Goal: Find specific page/section: Find specific page/section

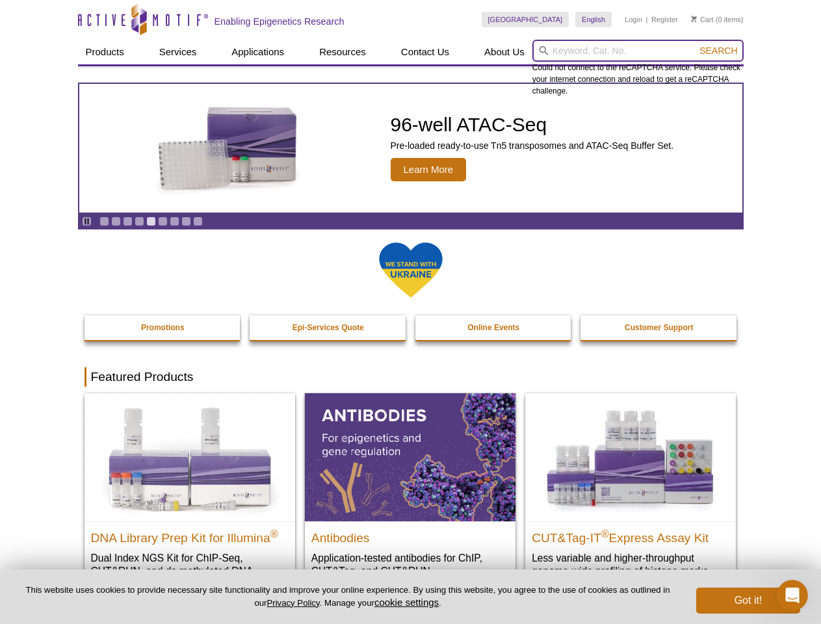
click at [638, 51] on input "search" at bounding box center [637, 51] width 211 height 22
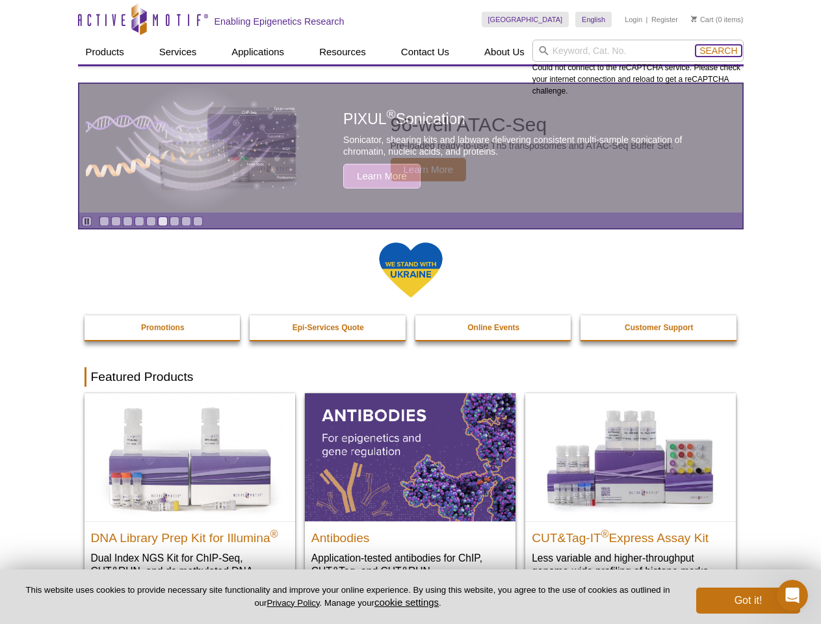
click at [718, 51] on span "Search" at bounding box center [718, 51] width 38 height 10
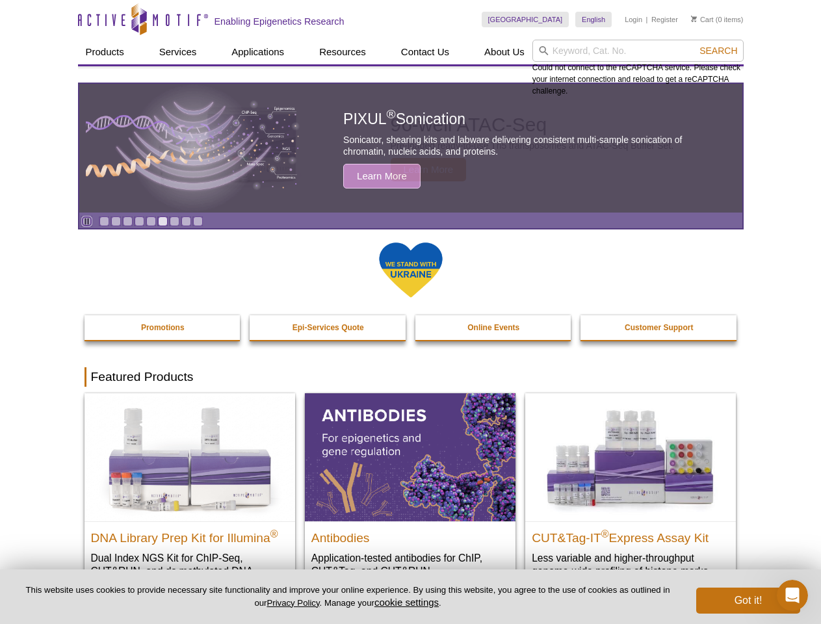
click at [86, 221] on icon "Pause" at bounding box center [87, 221] width 8 height 8
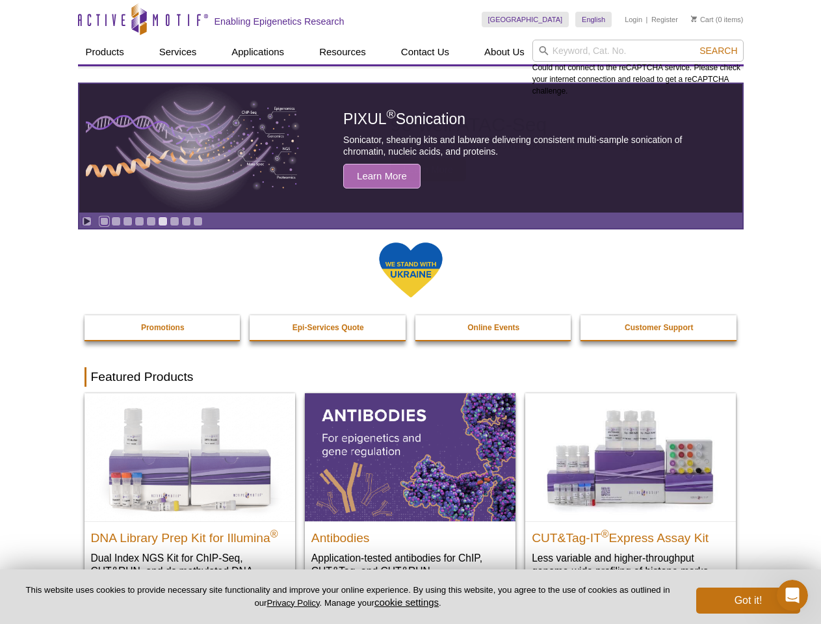
click at [104, 221] on link "Go to slide 1" at bounding box center [104, 221] width 10 height 10
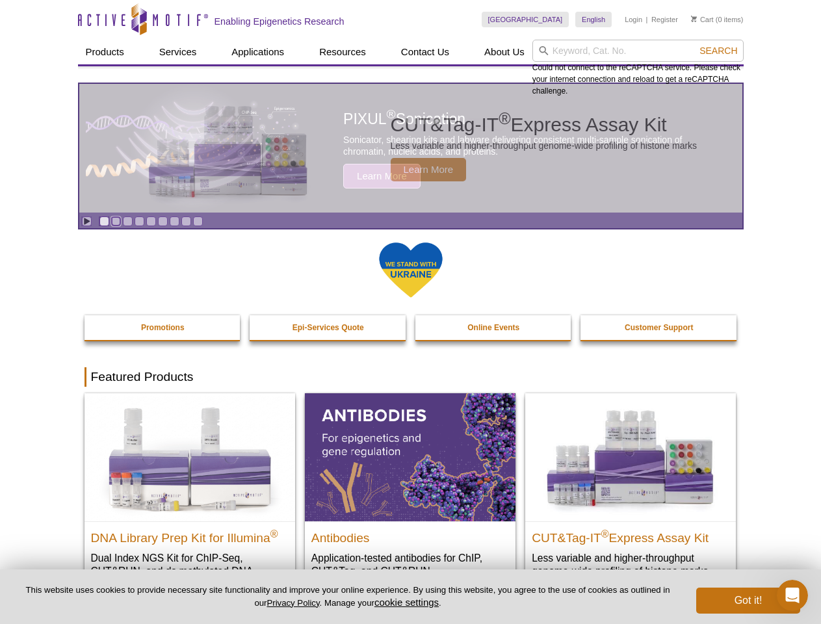
click at [116, 221] on link "Go to slide 2" at bounding box center [116, 221] width 10 height 10
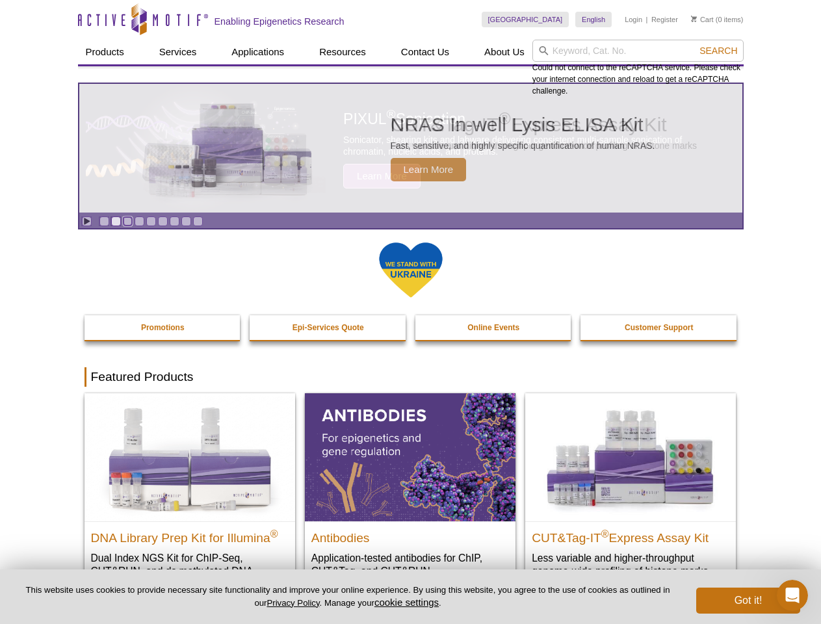
click at [127, 221] on link "Go to slide 3" at bounding box center [128, 221] width 10 height 10
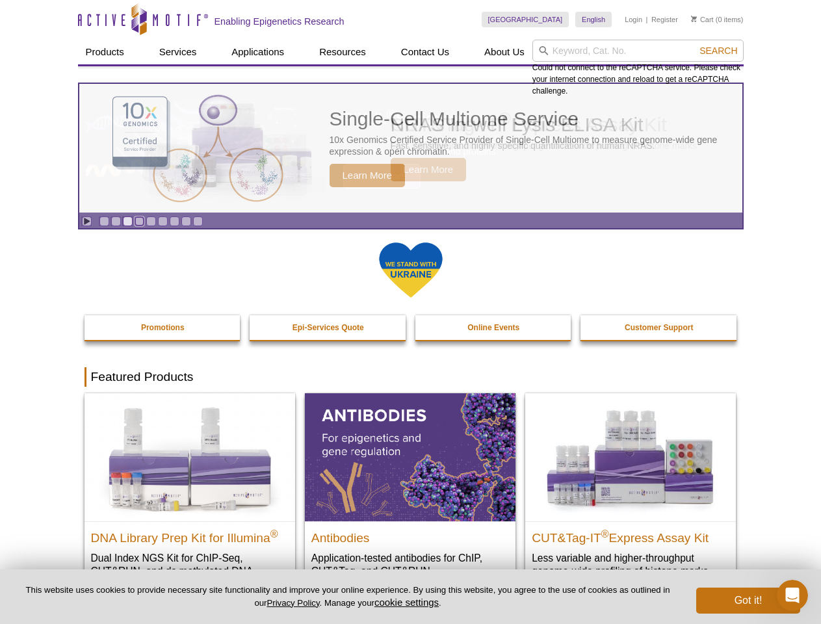
click at [139, 221] on link "Go to slide 4" at bounding box center [140, 221] width 10 height 10
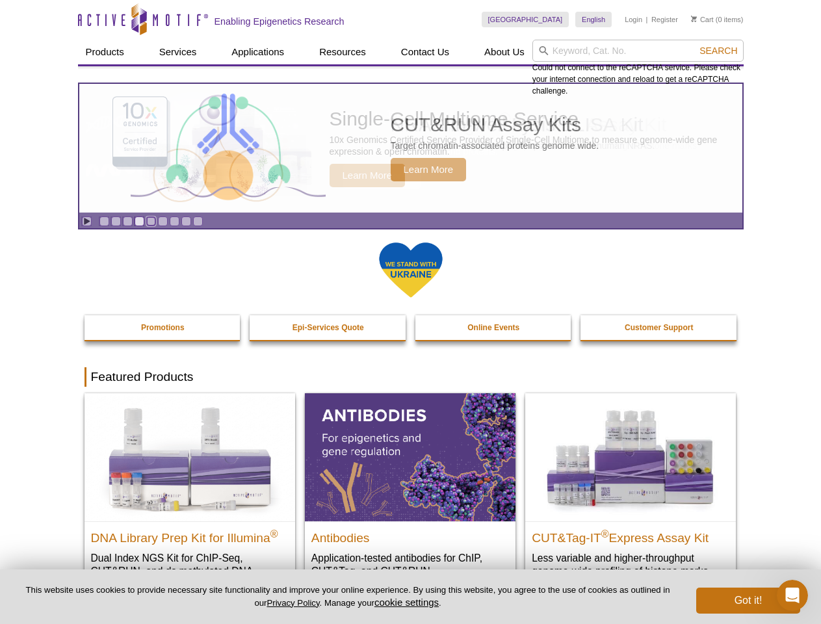
click at [151, 221] on link "Go to slide 5" at bounding box center [151, 221] width 10 height 10
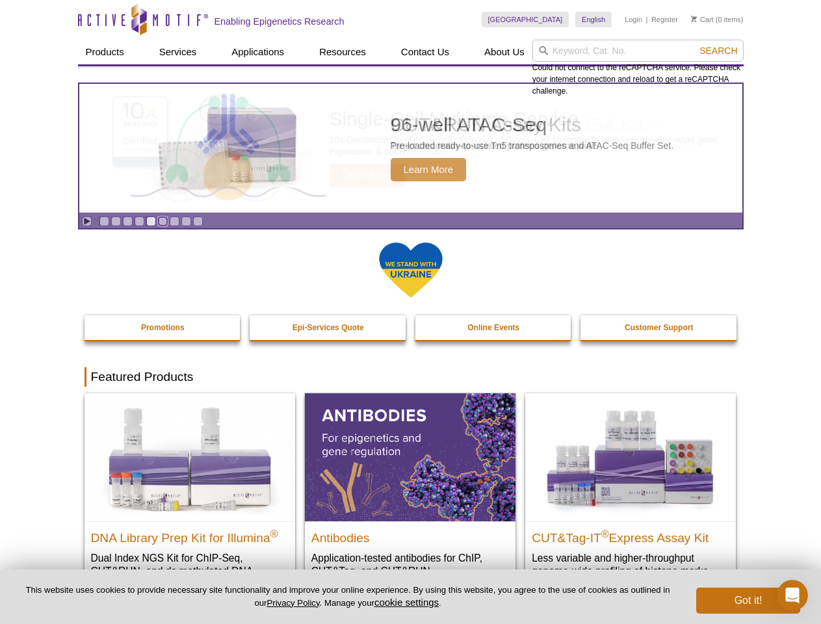
click at [163, 221] on link "Go to slide 6" at bounding box center [163, 221] width 10 height 10
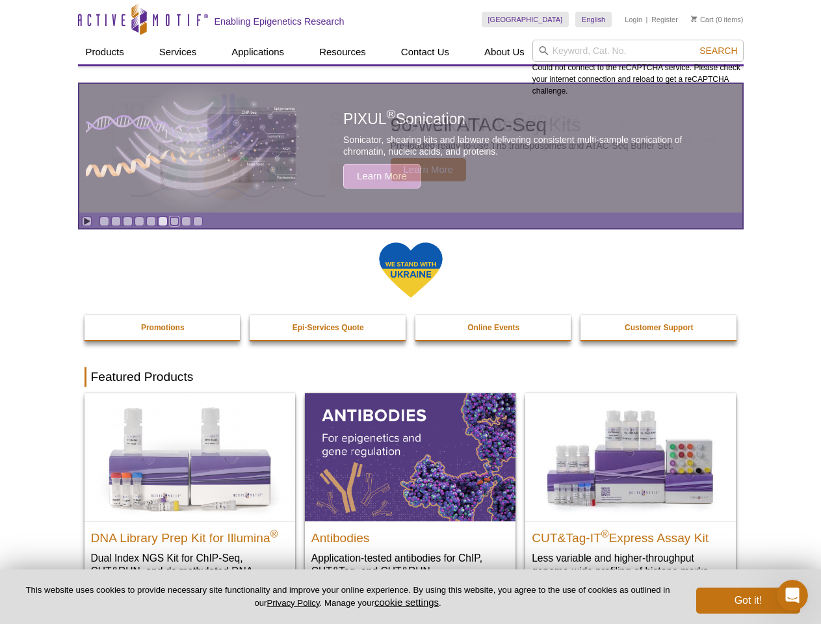
click at [174, 221] on link "Go to slide 7" at bounding box center [175, 221] width 10 height 10
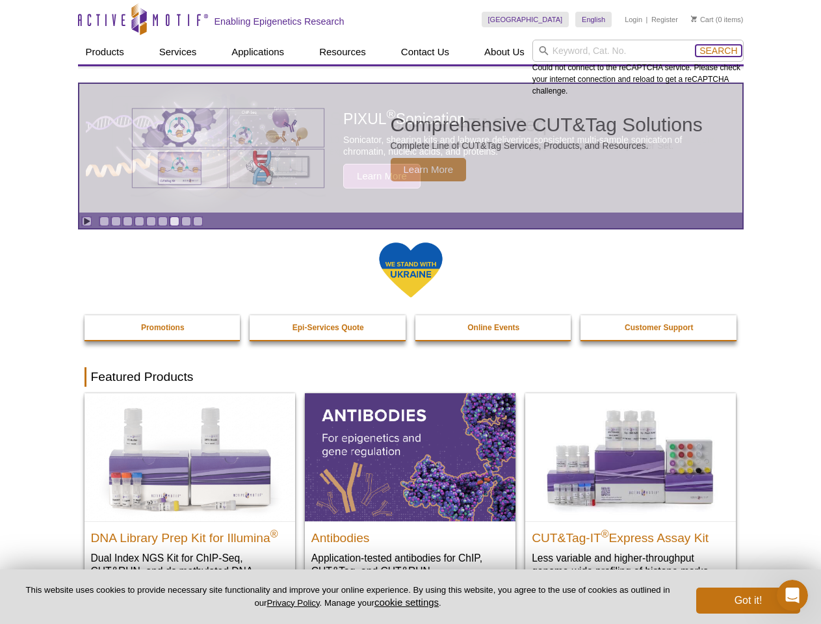
click at [718, 51] on span "Search" at bounding box center [718, 51] width 38 height 10
